Goal: Task Accomplishment & Management: Use online tool/utility

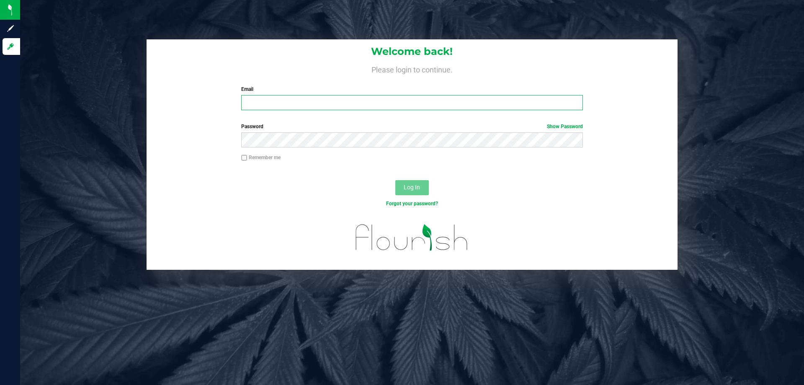
click at [311, 102] on input "Email" at bounding box center [411, 102] width 341 height 15
type input "[EMAIL_ADDRESS][DOMAIN_NAME]"
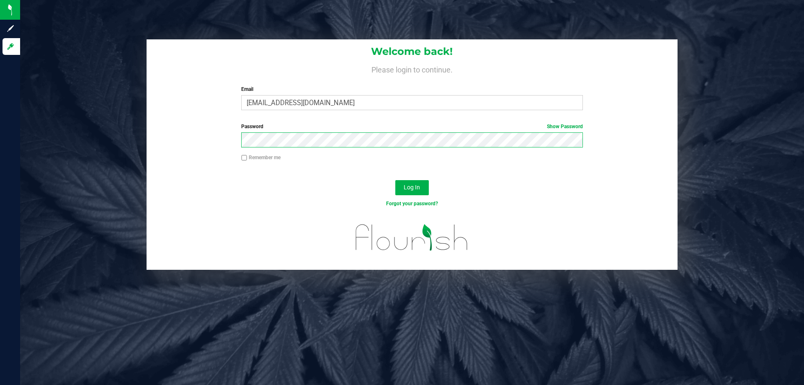
click at [395, 180] on button "Log In" at bounding box center [412, 187] width 34 height 15
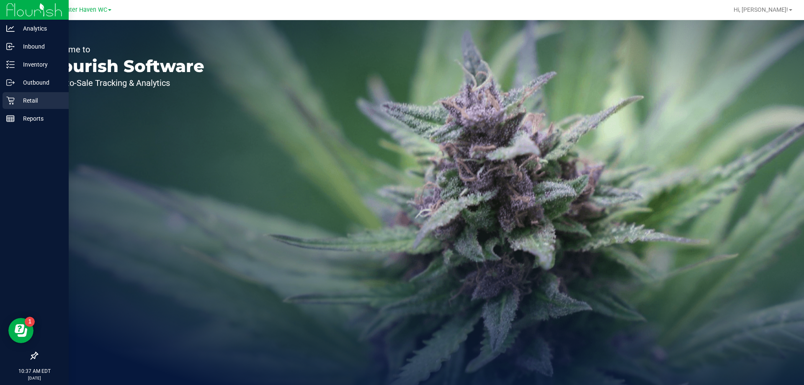
click at [3, 98] on div "Retail" at bounding box center [36, 100] width 66 height 17
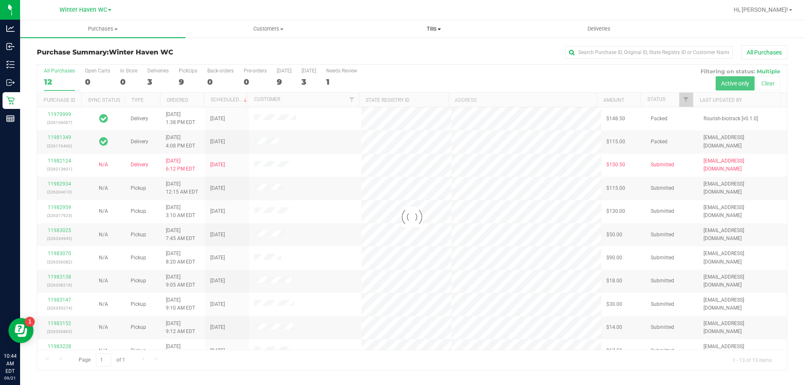
click at [435, 30] on span "Tills" at bounding box center [433, 29] width 165 height 8
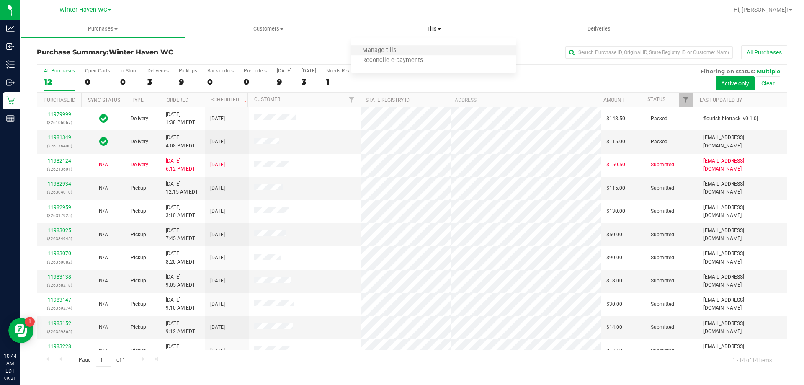
click at [416, 51] on li "Manage tills" at bounding box center [433, 51] width 165 height 10
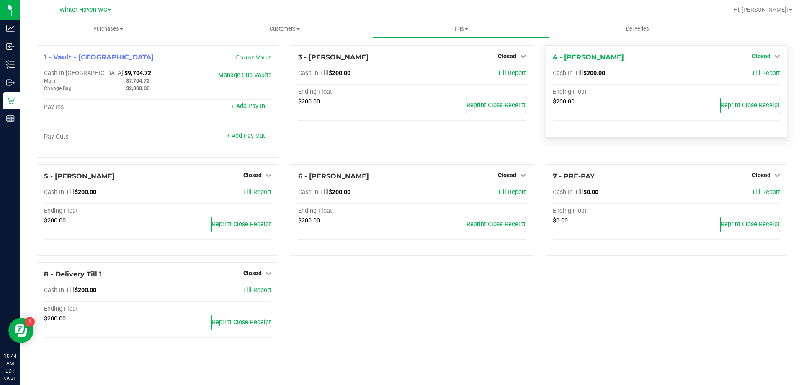
click at [765, 56] on span "Closed" at bounding box center [761, 56] width 18 height 7
click at [759, 74] on link "Open Till" at bounding box center [761, 73] width 22 height 7
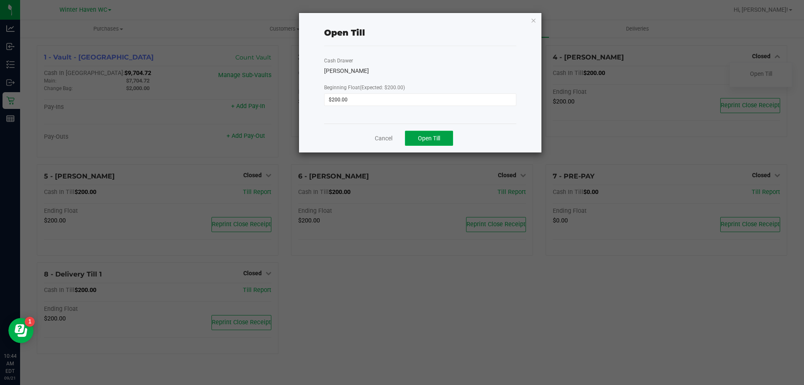
click at [440, 132] on button "Open Till" at bounding box center [429, 138] width 48 height 15
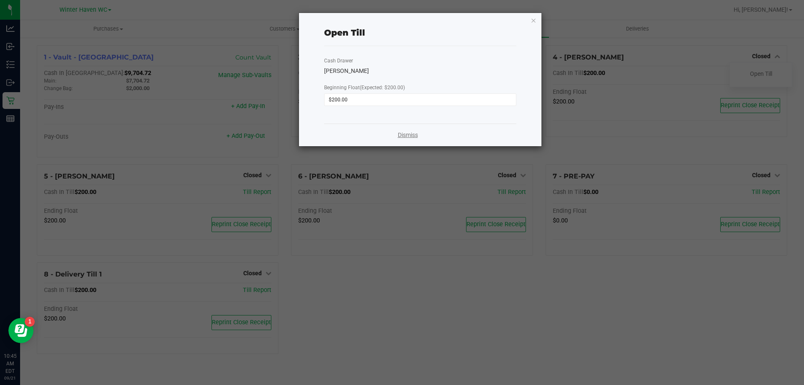
click at [416, 133] on link "Dismiss" at bounding box center [408, 135] width 20 height 9
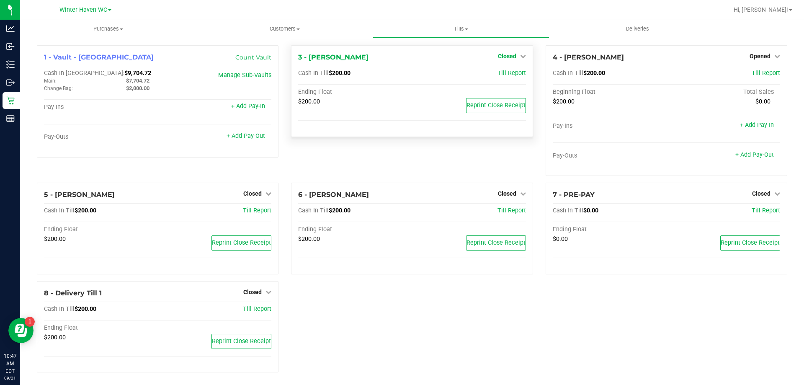
click at [500, 54] on span "Closed" at bounding box center [507, 56] width 18 height 7
click at [499, 75] on link "Open Till" at bounding box center [507, 73] width 22 height 7
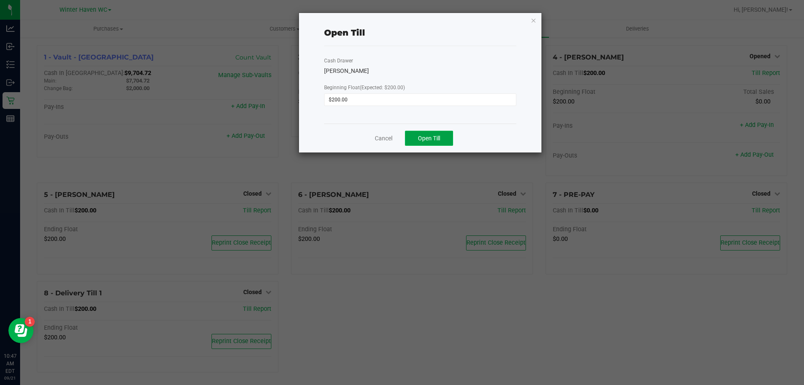
click at [428, 136] on span "Open Till" at bounding box center [429, 138] width 22 height 7
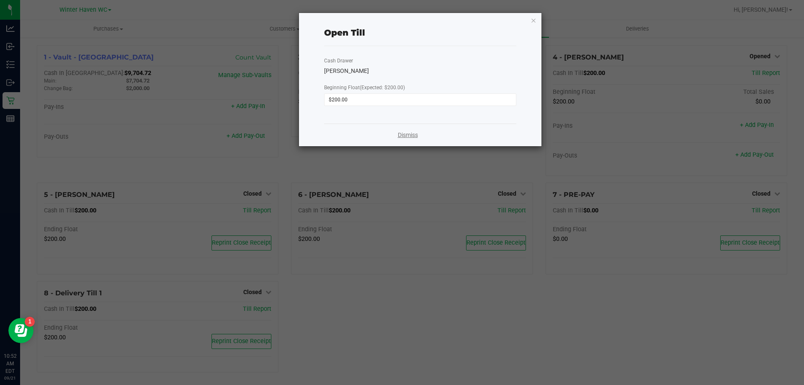
click at [409, 134] on link "Dismiss" at bounding box center [408, 135] width 20 height 9
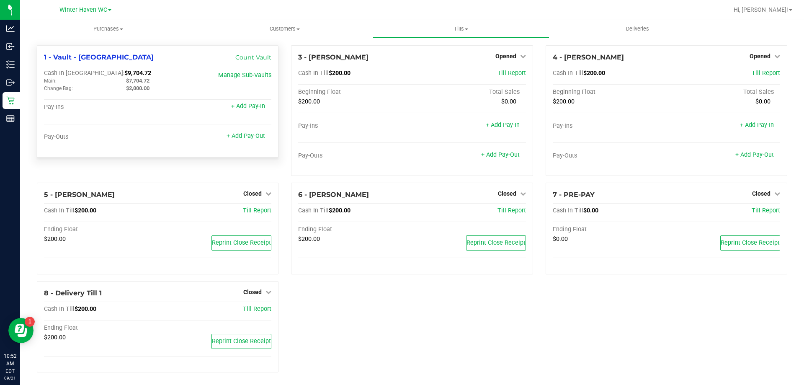
drag, startPoint x: 125, startPoint y: 80, endPoint x: 150, endPoint y: 81, distance: 24.7
click at [150, 81] on div "$7,704.72" at bounding box center [161, 81] width 82 height 8
copy span "$7,704.72"
